Goal: Information Seeking & Learning: Find specific fact

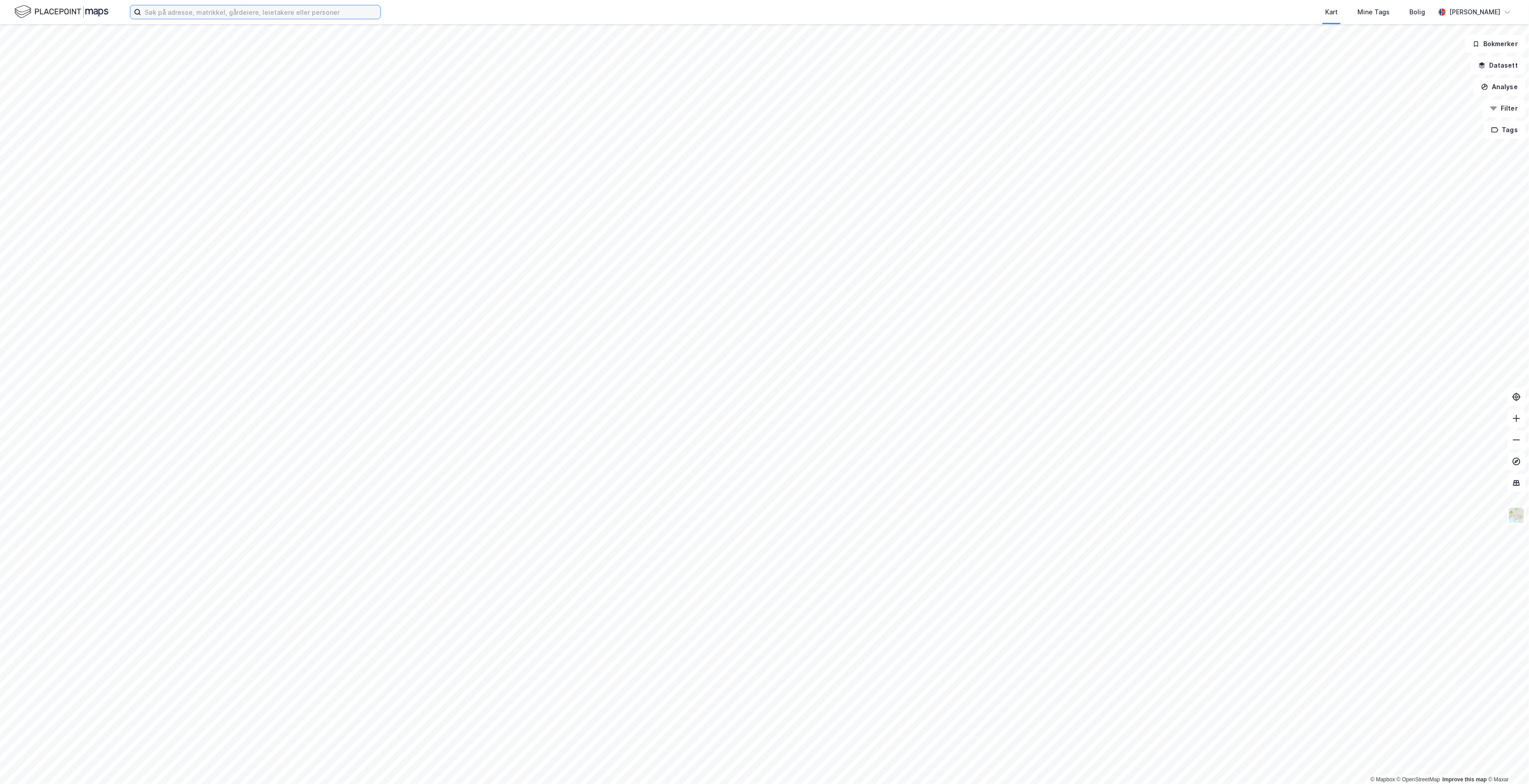
click at [281, 10] on input at bounding box center [261, 12] width 240 height 13
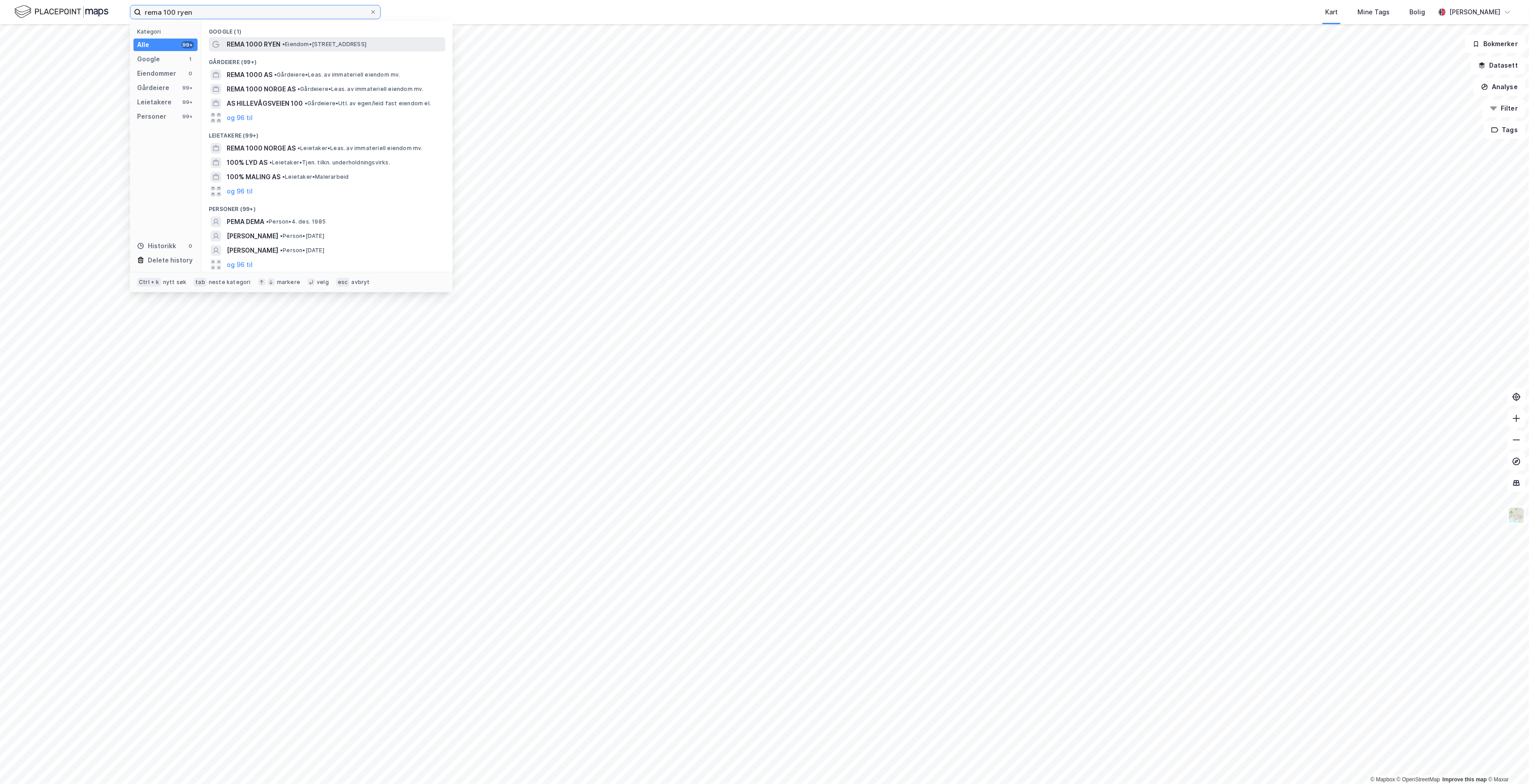
type input "rema 100 ryen"
click at [359, 45] on span "• Eiendom • [STREET_ADDRESS]" at bounding box center [324, 45] width 84 height 7
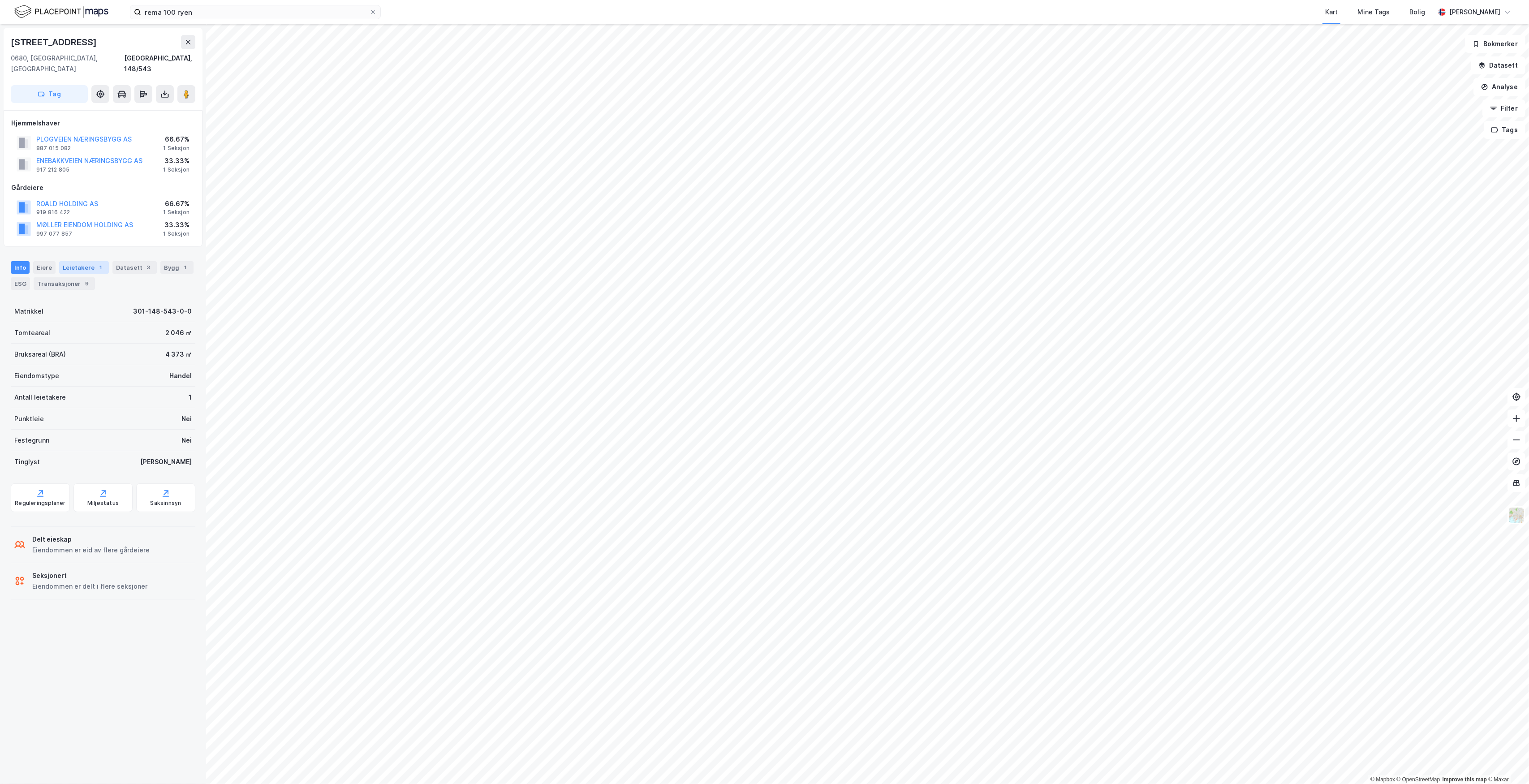
click at [86, 261] on div "Leietakere 1" at bounding box center [83, 267] width 50 height 13
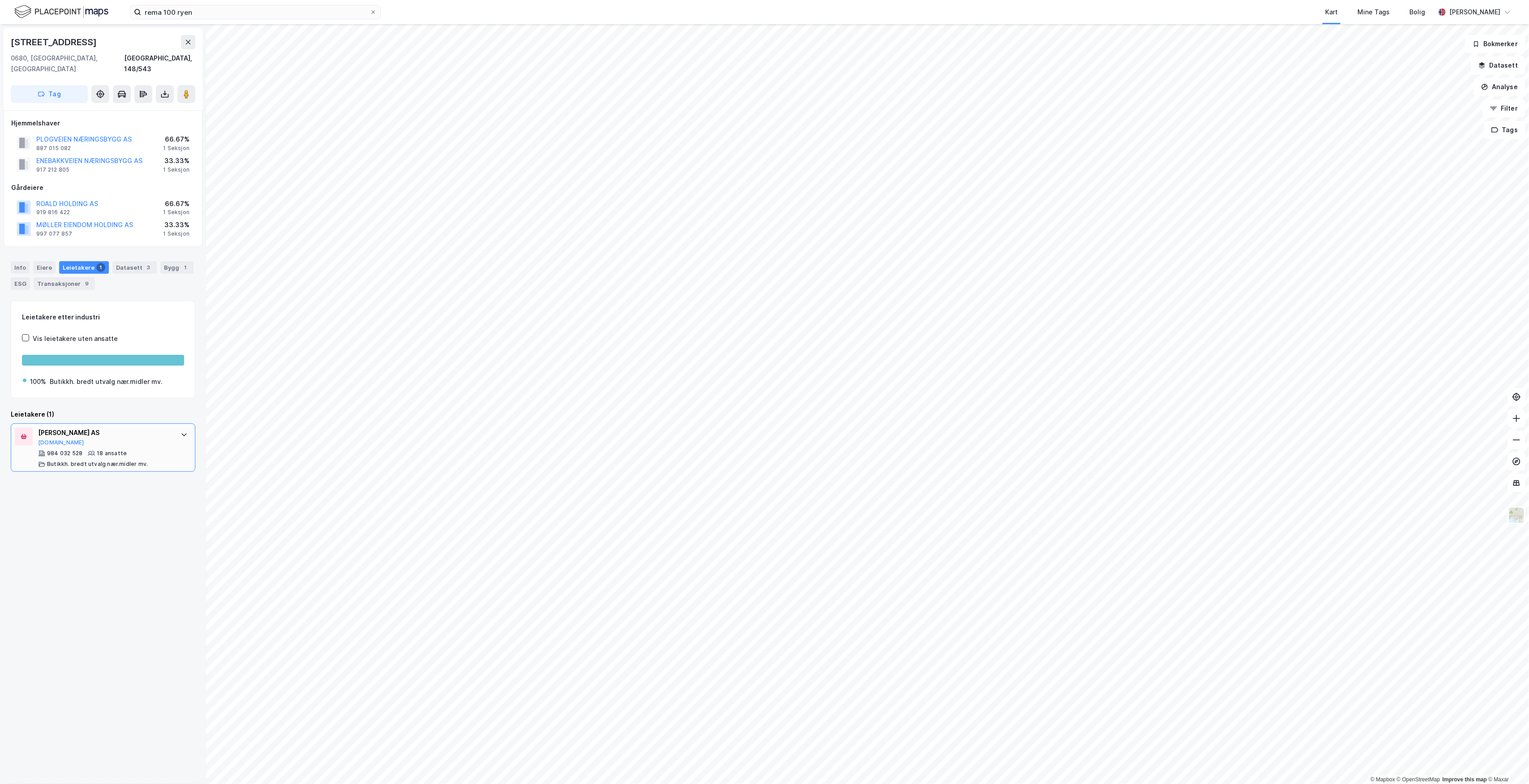
click at [119, 430] on div "[PERSON_NAME] AS [DOMAIN_NAME]" at bounding box center [104, 436] width 133 height 19
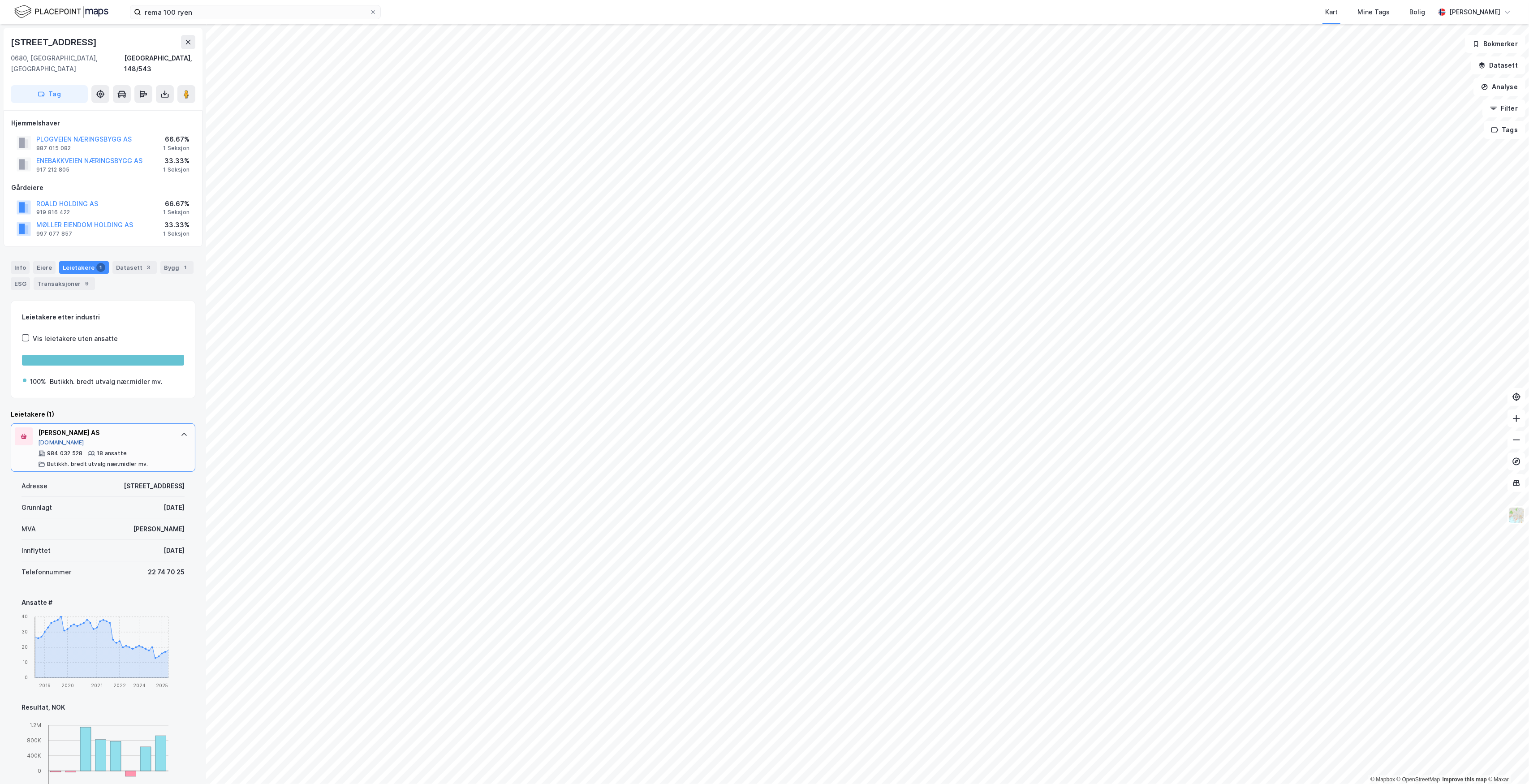
click at [49, 439] on button "[DOMAIN_NAME]" at bounding box center [61, 443] width 46 height 7
